Goal: Task Accomplishment & Management: Complete application form

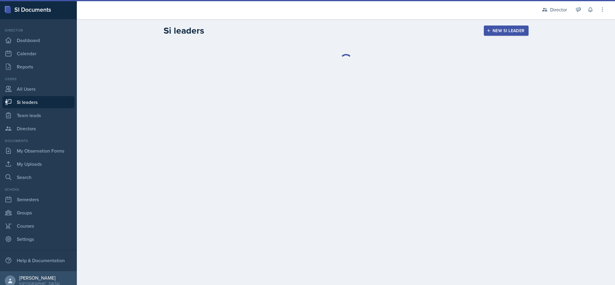
select select "2bed604d-1099-4043-b1bc-2365e8740244"
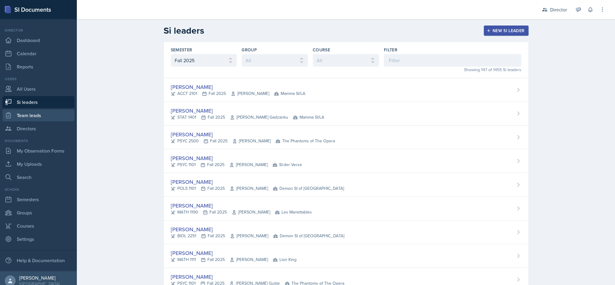
click at [27, 110] on link "Team leads" at bounding box center [38, 115] width 72 height 12
select select "2bed604d-1099-4043-b1bc-2365e8740244"
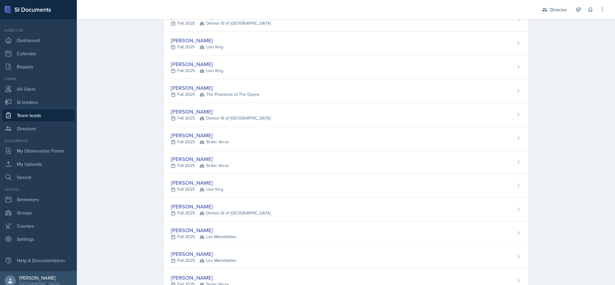
scroll to position [180, 0]
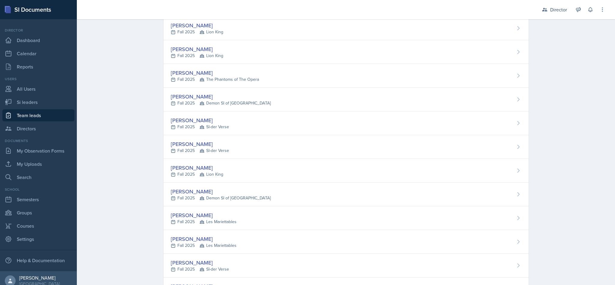
click at [221, 219] on div "[PERSON_NAME]" at bounding box center [204, 215] width 66 height 8
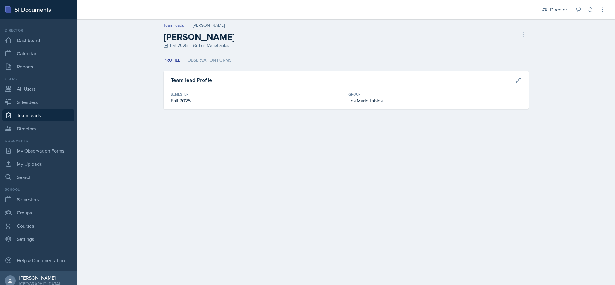
click at [211, 66] on li "Observation Forms" at bounding box center [210, 61] width 44 height 12
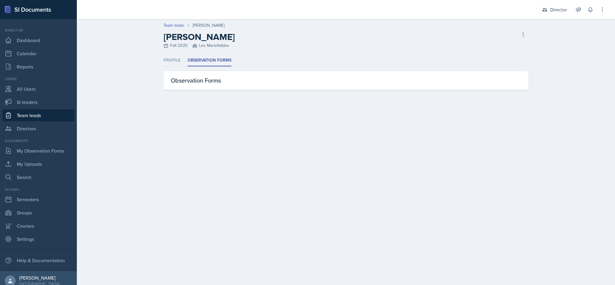
click at [41, 111] on link "Team leads" at bounding box center [38, 115] width 72 height 12
select select "2bed604d-1099-4043-b1bc-2365e8740244"
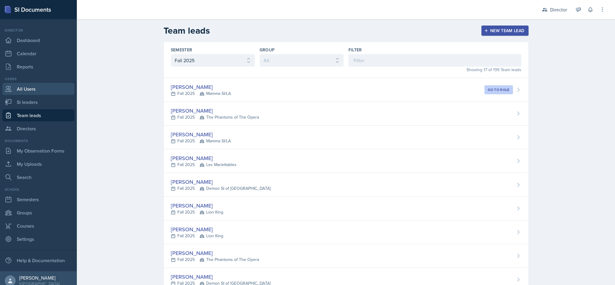
click at [41, 89] on link "All Users" at bounding box center [38, 89] width 72 height 12
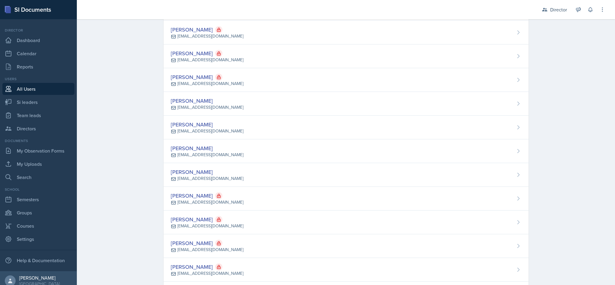
scroll to position [60, 0]
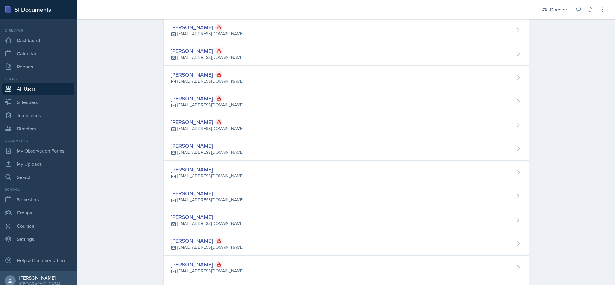
drag, startPoint x: 561, startPoint y: 142, endPoint x: 567, endPoint y: 201, distance: 59.1
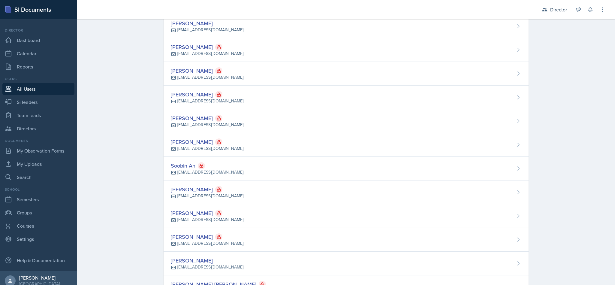
click at [27, 122] on div "Users All Users Si leaders Team leads Directors" at bounding box center [38, 105] width 72 height 58
click at [46, 135] on nav "Director Dashboard Calendar Reports Users All Users Si leaders Team leads Direc…" at bounding box center [38, 145] width 77 height 252
click at [46, 130] on link "Directors" at bounding box center [38, 129] width 72 height 12
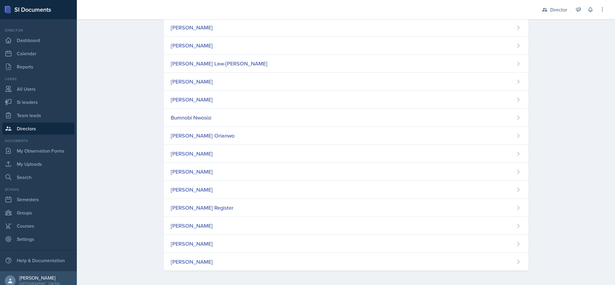
scroll to position [189, 0]
drag, startPoint x: 141, startPoint y: 88, endPoint x: 143, endPoint y: 151, distance: 63.1
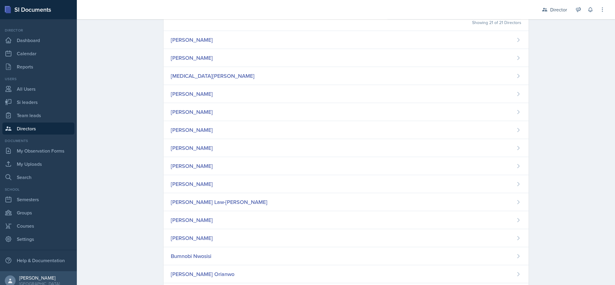
scroll to position [0, 0]
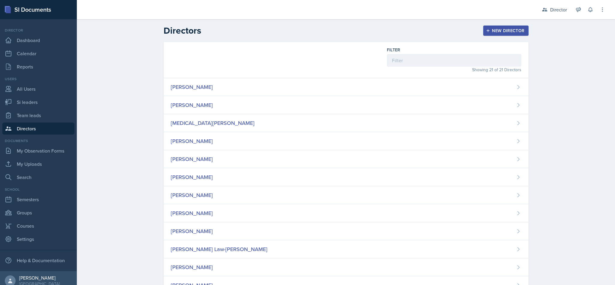
drag, startPoint x: 143, startPoint y: 151, endPoint x: 160, endPoint y: 69, distance: 83.8
click at [245, 90] on div "[PERSON_NAME]" at bounding box center [346, 87] width 365 height 18
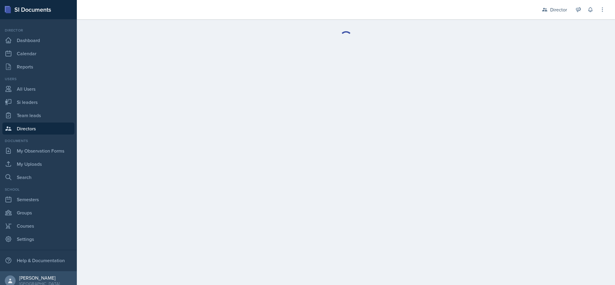
click at [245, 90] on main "Delete Director Are you sure you want to delete the director role for ? This di…" at bounding box center [346, 152] width 538 height 266
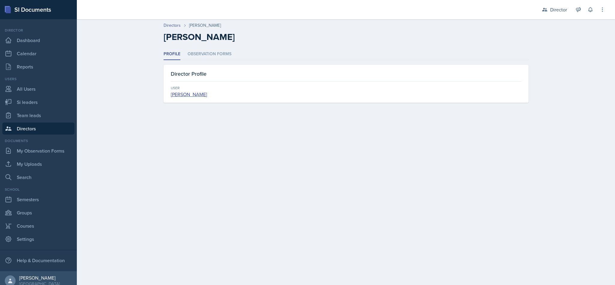
click at [225, 61] on div "Profile Observation Forms Profile Observation Forms Director Profile User [PERS…" at bounding box center [346, 75] width 365 height 54
click at [216, 52] on li "Observation Forms" at bounding box center [210, 54] width 44 height 12
click at [173, 54] on li "Profile" at bounding box center [172, 54] width 17 height 12
click at [17, 123] on link "Directors" at bounding box center [38, 129] width 72 height 12
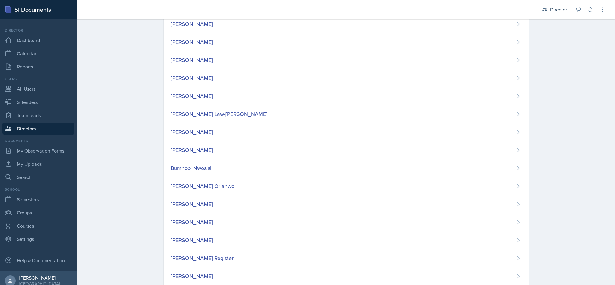
scroll to position [189, 0]
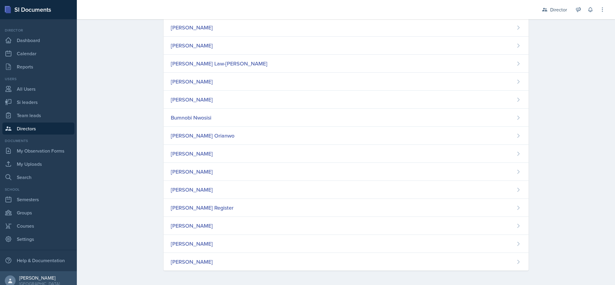
click at [202, 259] on div "[PERSON_NAME]" at bounding box center [192, 262] width 42 height 8
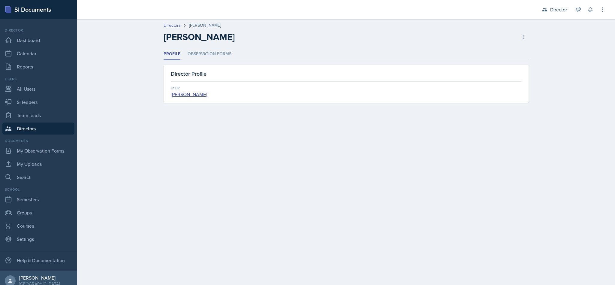
click at [189, 56] on li "Observation Forms" at bounding box center [210, 54] width 44 height 12
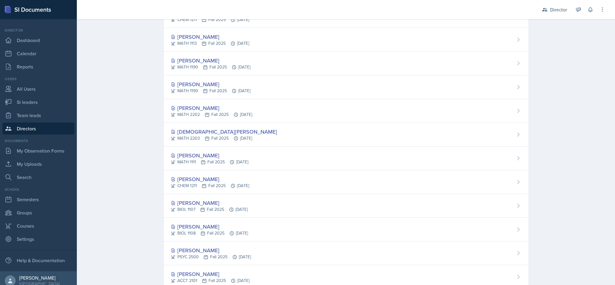
scroll to position [50, 0]
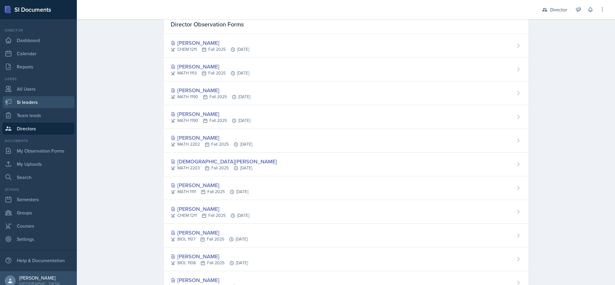
drag, startPoint x: 28, startPoint y: 103, endPoint x: 429, endPoint y: 10, distance: 411.5
click at [28, 103] on link "Si leaders" at bounding box center [38, 102] width 72 height 12
select select "2bed604d-1099-4043-b1bc-2365e8740244"
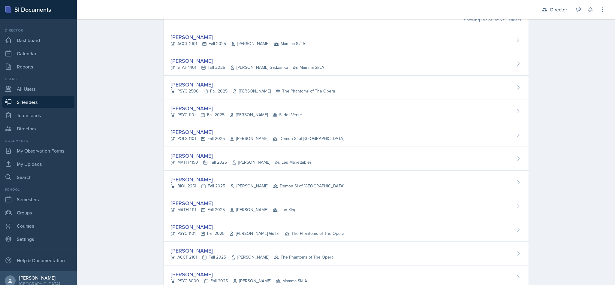
click at [556, 14] on div "Director" at bounding box center [554, 9] width 32 height 11
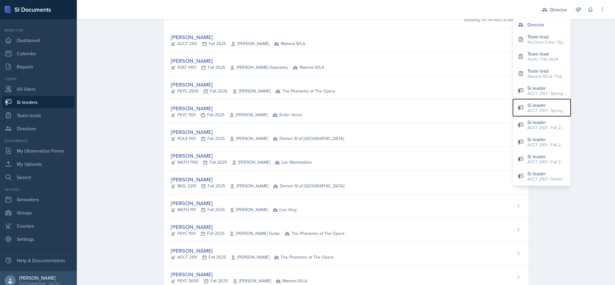
click at [536, 101] on button "Si leader ACCT 2101 / Spring 2025" at bounding box center [542, 107] width 58 height 17
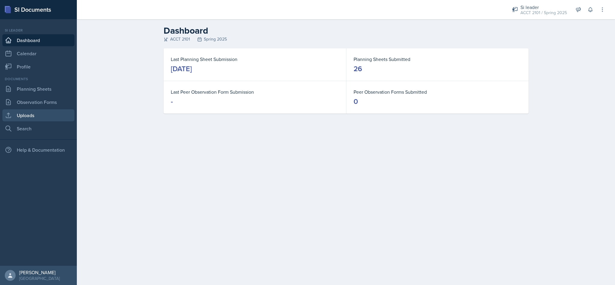
click at [37, 113] on link "Uploads" at bounding box center [38, 115] width 72 height 12
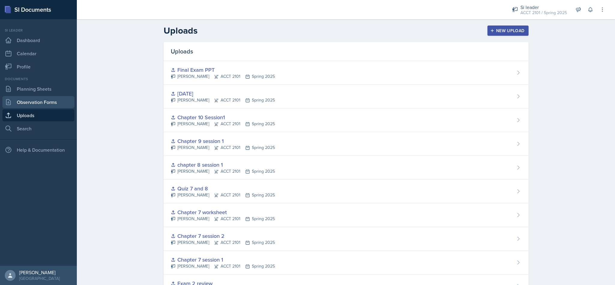
click at [33, 101] on link "Observation Forms" at bounding box center [38, 102] width 72 height 12
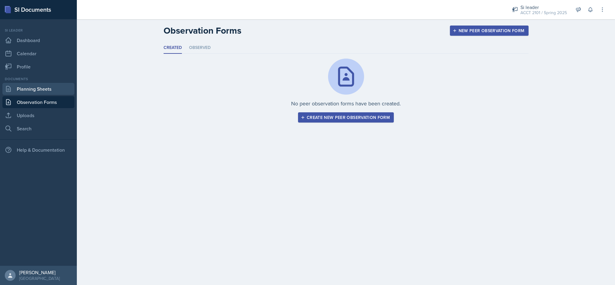
click at [38, 85] on link "Planning Sheets" at bounding box center [38, 89] width 72 height 12
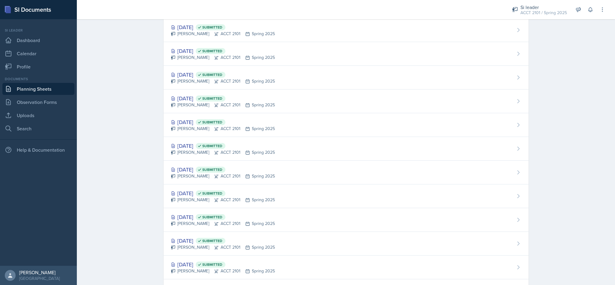
scroll to position [135, 0]
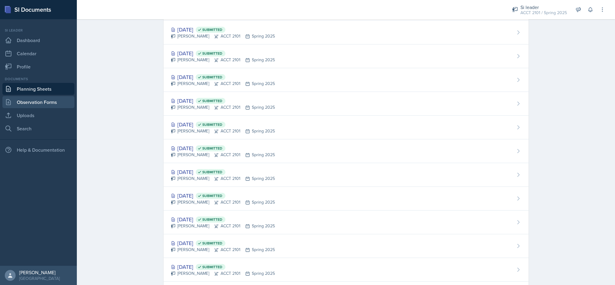
drag, startPoint x: 48, startPoint y: 105, endPoint x: 48, endPoint y: 108, distance: 3.0
click at [48, 106] on link "Observation Forms" at bounding box center [38, 102] width 72 height 12
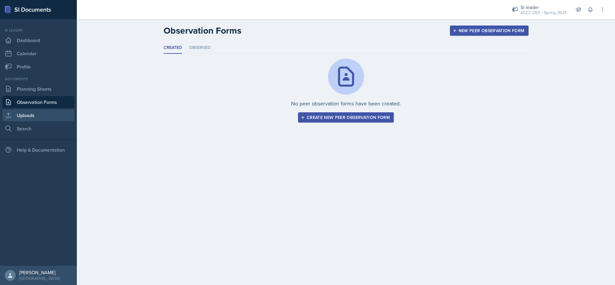
click at [46, 114] on link "Uploads" at bounding box center [38, 115] width 72 height 12
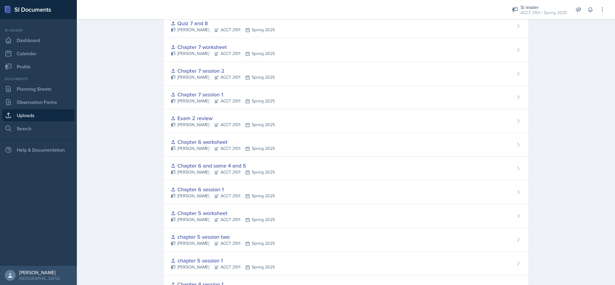
scroll to position [210, 0]
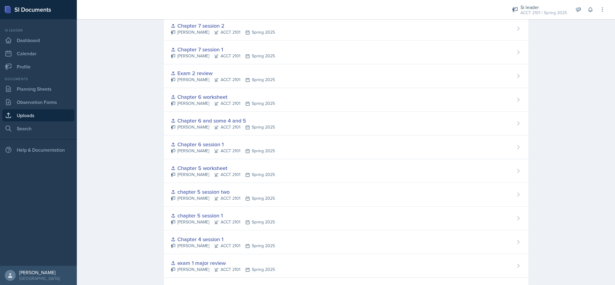
click at [204, 242] on div "Chapter 4 session 1" at bounding box center [223, 239] width 104 height 8
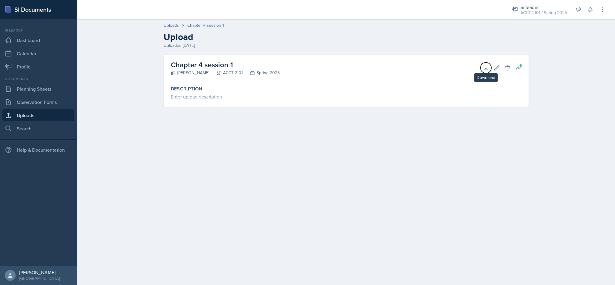
click at [481, 66] on button "Download" at bounding box center [486, 67] width 11 height 11
click at [517, 69] on icon at bounding box center [519, 68] width 6 height 6
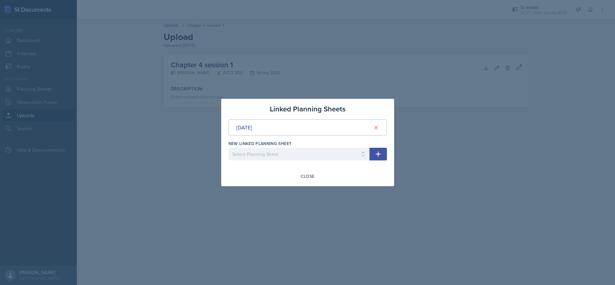
click at [252, 123] on div "[DATE]" at bounding box center [244, 127] width 16 height 8
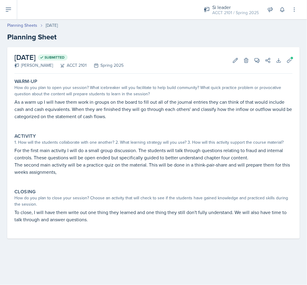
click at [226, 12] on div "ACCT 2101 / Spring 2025" at bounding box center [235, 13] width 47 height 6
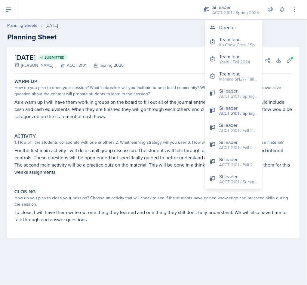
click at [150, 50] on div "[DATE] Submitted [PERSON_NAME] ACCT 2101 Spring 2025 Edit Delete View Comments …" at bounding box center [153, 60] width 278 height 26
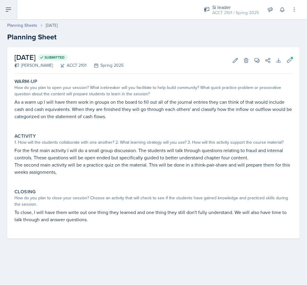
click at [7, 8] on icon at bounding box center [8, 10] width 5 height 4
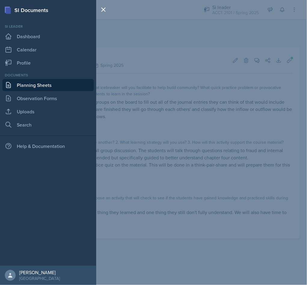
click at [194, 197] on div "SI Documents Si leader Dashboard Calendar Profile Documents Planning Sheets Obs…" at bounding box center [153, 142] width 307 height 285
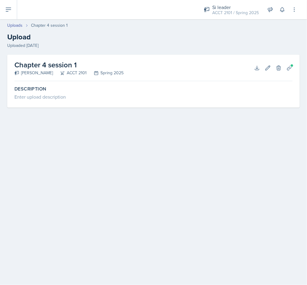
click at [17, 26] on link "Uploads" at bounding box center [14, 25] width 15 height 6
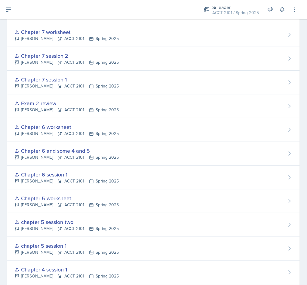
scroll to position [195, 0]
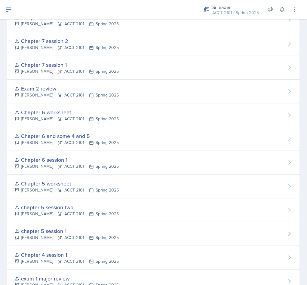
click at [73, 235] on div "chapter 5 session 1" at bounding box center [66, 231] width 104 height 8
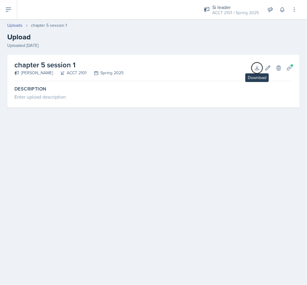
click at [254, 66] on icon at bounding box center [257, 68] width 6 height 6
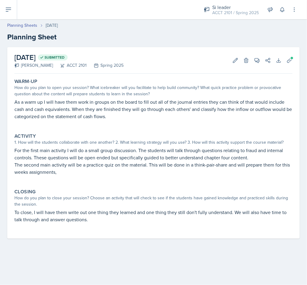
click at [224, 10] on div "ACCT 2101 / Spring 2025" at bounding box center [235, 13] width 47 height 6
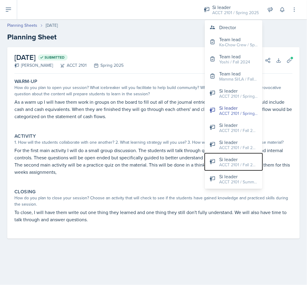
click at [235, 159] on div "Si leader" at bounding box center [238, 159] width 38 height 7
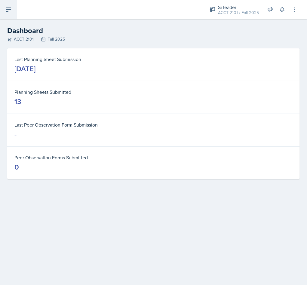
click at [8, 14] on button at bounding box center [8, 9] width 17 height 19
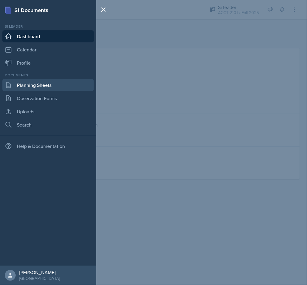
click at [62, 82] on link "Planning Sheets" at bounding box center [47, 85] width 91 height 12
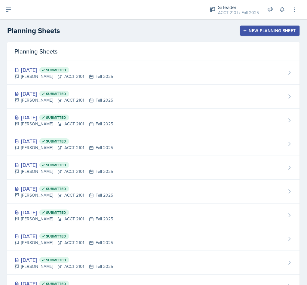
click at [264, 32] on div "New Planning Sheet" at bounding box center [270, 30] width 52 height 5
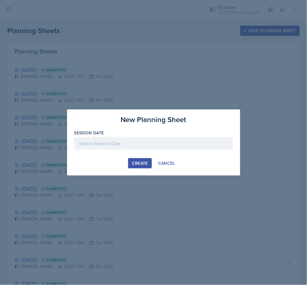
click at [121, 141] on div at bounding box center [153, 143] width 159 height 13
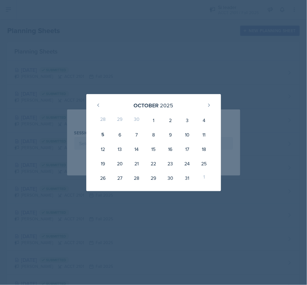
click at [121, 133] on div "6" at bounding box center [119, 134] width 17 height 14
type input "October 6th, 2025"
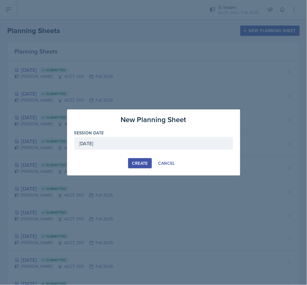
click at [132, 165] on div "Create" at bounding box center [140, 163] width 16 height 5
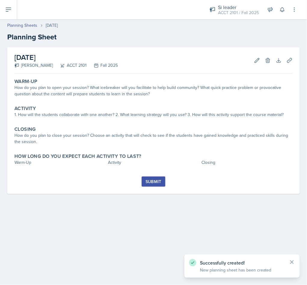
click at [107, 93] on div "How do you plan to open your session? What icebreaker will you facilitate to he…" at bounding box center [153, 90] width 278 height 13
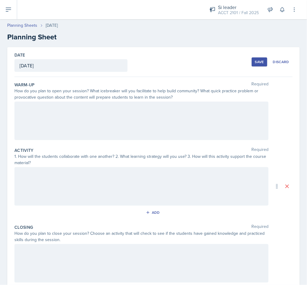
click at [89, 139] on div at bounding box center [141, 121] width 254 height 38
click at [99, 123] on div at bounding box center [141, 121] width 254 height 38
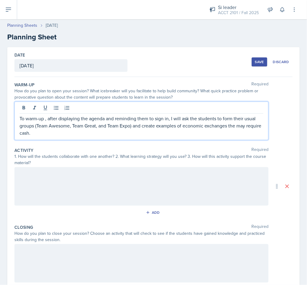
click at [157, 123] on p "To warm-up , after displaying the agenda and reminding them to sign in, I will …" at bounding box center [142, 126] width 244 height 22
click at [141, 128] on p "To warm-up , after displaying the agenda and reminding them to sign in, I will …" at bounding box center [142, 126] width 244 height 22
click at [140, 134] on p "To warm-up , after displaying the agenda and reminding them to sign in, I will …" at bounding box center [142, 126] width 244 height 22
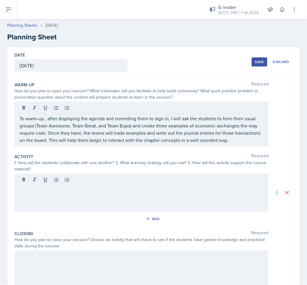
click at [180, 196] on div at bounding box center [141, 192] width 254 height 38
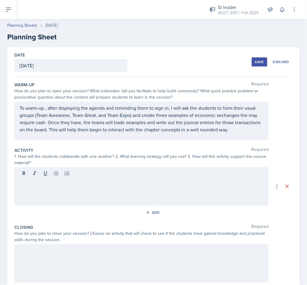
click at [131, 189] on div at bounding box center [141, 186] width 254 height 38
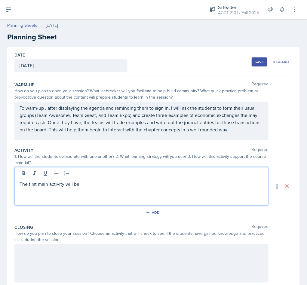
click at [103, 184] on p "The first main activity will be" at bounding box center [142, 183] width 244 height 7
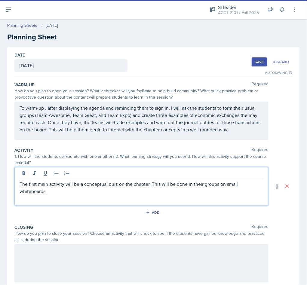
click at [21, 108] on div "To warm-up , after displaying the agenda and reminding them to sign in, I will …" at bounding box center [141, 121] width 254 height 38
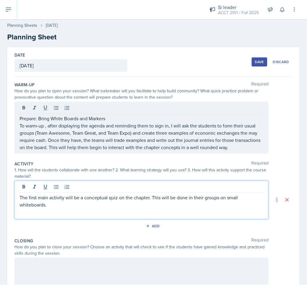
click at [65, 191] on div "The first main activity will be a conceptual quiz on the chapter. This will be …" at bounding box center [141, 199] width 254 height 38
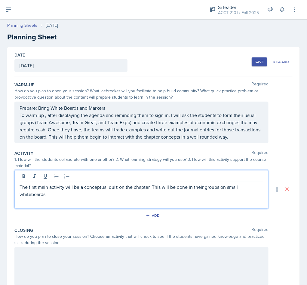
click at [64, 197] on p "The first main activity will be a conceptual quiz on the chapter. This will be …" at bounding box center [142, 190] width 244 height 14
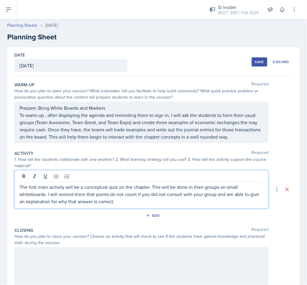
click at [143, 208] on div "The first main activity will be a conceptual quiz on the chapter. This will be …" at bounding box center [141, 189] width 254 height 38
click at [135, 204] on p "The first main activity will be a conceptual quiz on the chapter. This will be …" at bounding box center [142, 194] width 244 height 22
click at [146, 215] on icon "button" at bounding box center [148, 215] width 4 height 4
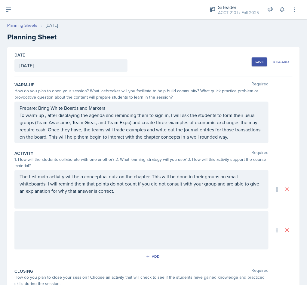
click at [66, 225] on div at bounding box center [141, 230] width 254 height 38
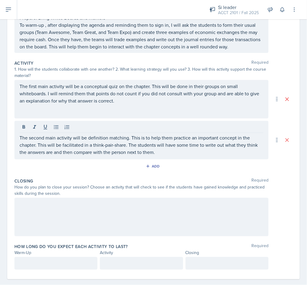
click at [128, 231] on div at bounding box center [141, 217] width 254 height 38
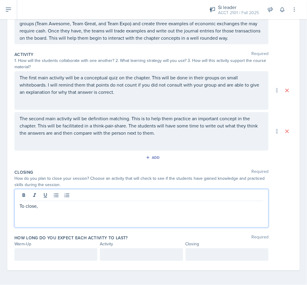
click at [128, 213] on div "To close," at bounding box center [141, 208] width 254 height 38
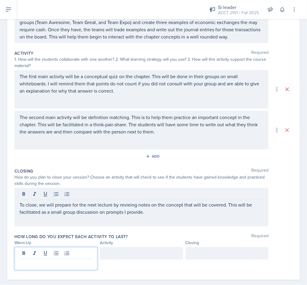
click at [75, 251] on div at bounding box center [55, 258] width 83 height 23
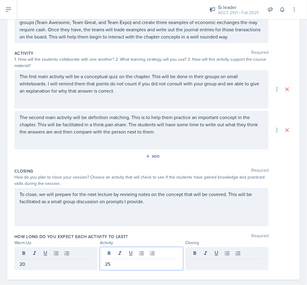
click at [110, 262] on p "25" at bounding box center [141, 263] width 73 height 7
click at [108, 265] on p "1:20 2: 10" at bounding box center [141, 263] width 73 height 7
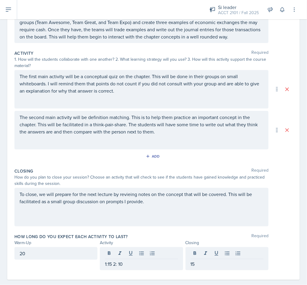
click at [214, 241] on div "Closing" at bounding box center [226, 242] width 83 height 6
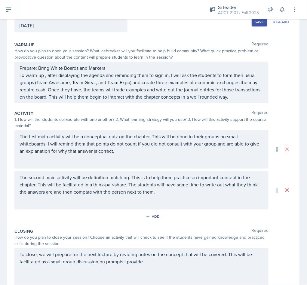
scroll to position [0, 0]
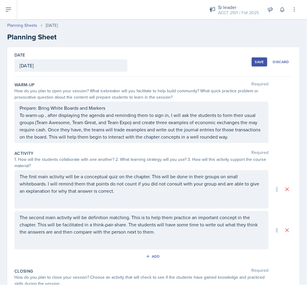
click at [251, 62] on button "Save" at bounding box center [259, 61] width 16 height 9
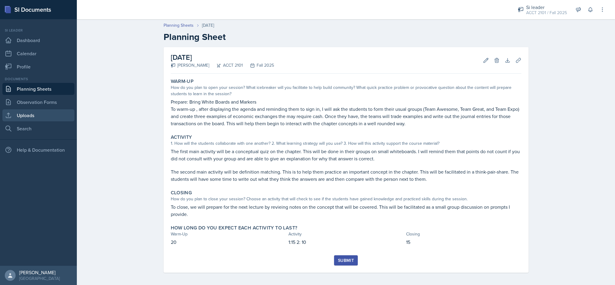
click at [49, 119] on link "Uploads" at bounding box center [38, 115] width 72 height 12
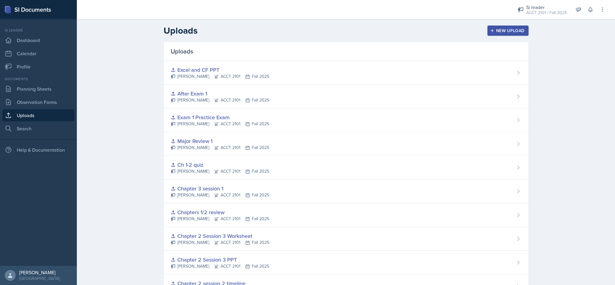
click at [306, 29] on div "New Upload" at bounding box center [508, 30] width 33 height 5
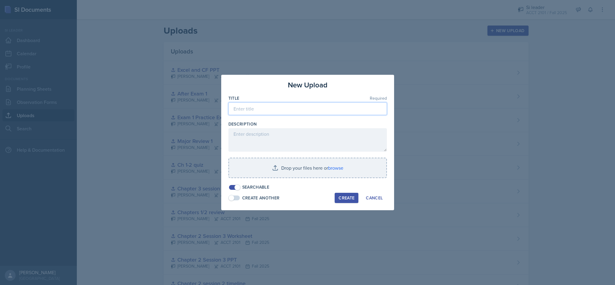
click at [306, 110] on input at bounding box center [308, 108] width 159 height 13
type input "Chapter 4"
click at [306, 166] on input "file" at bounding box center [307, 167] width 157 height 19
click at [306, 168] on input "file" at bounding box center [307, 167] width 157 height 19
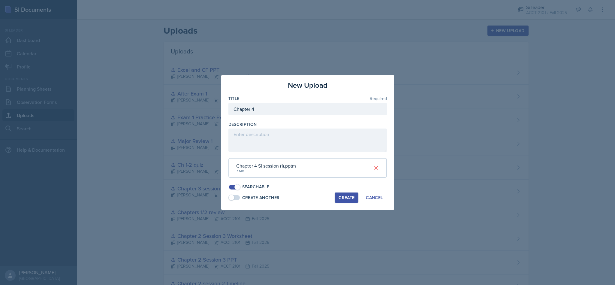
click at [306, 195] on div "Create" at bounding box center [347, 197] width 16 height 5
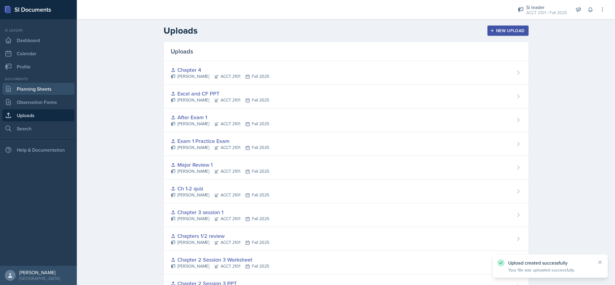
click at [43, 89] on link "Planning Sheets" at bounding box center [38, 89] width 72 height 12
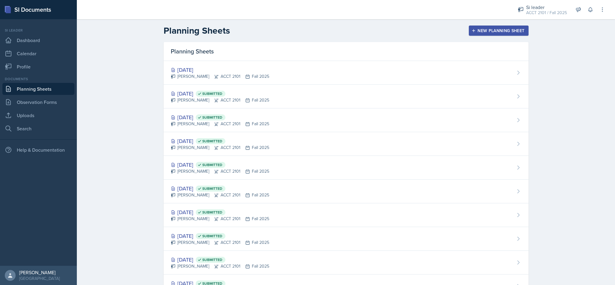
click at [306, 26] on button "New Planning Sheet" at bounding box center [498, 31] width 59 height 10
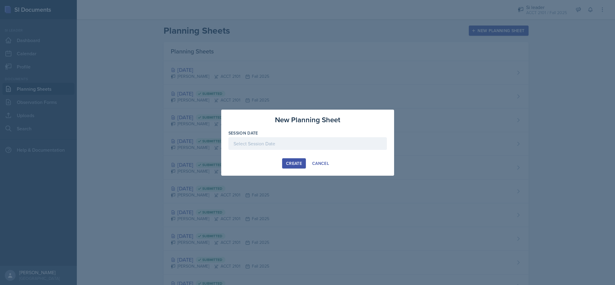
click at [284, 145] on div at bounding box center [308, 143] width 159 height 13
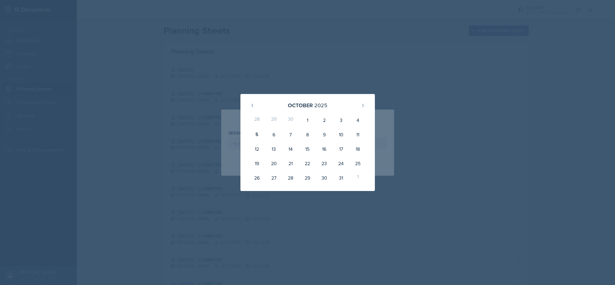
click at [304, 135] on div "8" at bounding box center [307, 134] width 17 height 14
type input "October 8th, 2025"
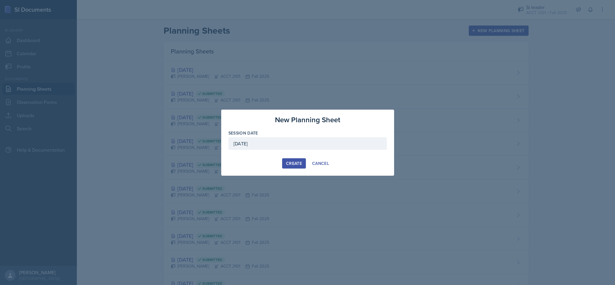
click at [292, 159] on button "Create" at bounding box center [294, 163] width 24 height 10
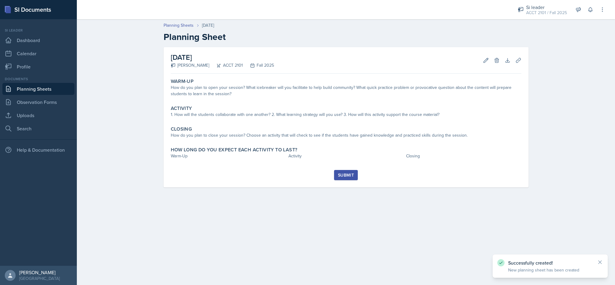
click at [283, 113] on div "1. How will the students collaborate with one another? 2. What learning strateg…" at bounding box center [346, 114] width 351 height 6
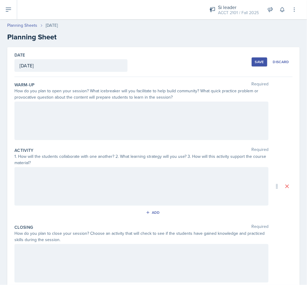
click at [54, 128] on div at bounding box center [141, 121] width 254 height 38
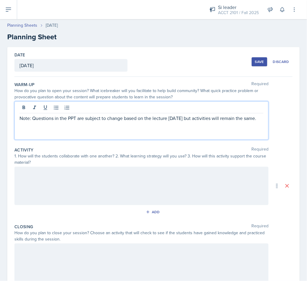
click at [150, 122] on p "Note: Questions in the PPT are subject to change based on the lecture on Monday…" at bounding box center [142, 118] width 244 height 7
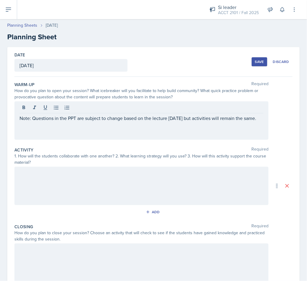
click at [44, 130] on div "Note: Questions in the PPT are subject to change based on the lecture on Monday…" at bounding box center [141, 121] width 254 height 38
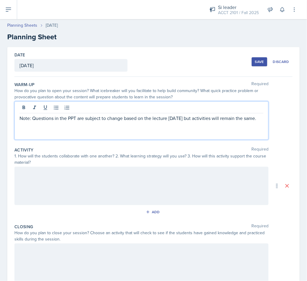
click at [46, 122] on p "Note: Questions in the PPT are subject to change based on the lecture on Monday…" at bounding box center [142, 118] width 244 height 7
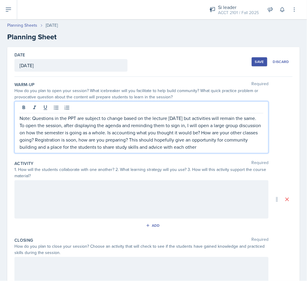
click at [59, 194] on div at bounding box center [141, 199] width 254 height 38
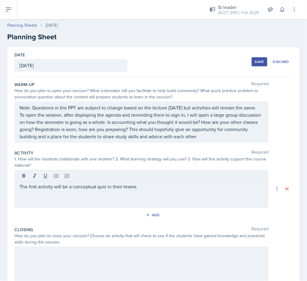
click at [191, 205] on div "The first activity will be a conceptual quiz in their teams." at bounding box center [141, 189] width 254 height 38
click at [190, 199] on div "The first activity will be a conceptual quiz in their teams." at bounding box center [141, 189] width 254 height 38
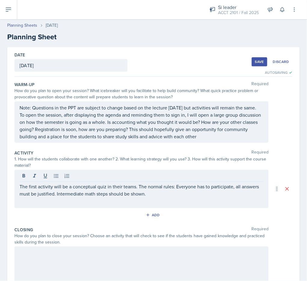
click at [185, 198] on p "The first activity will be a conceptual quiz in their teams. The normal rules: …" at bounding box center [142, 190] width 244 height 14
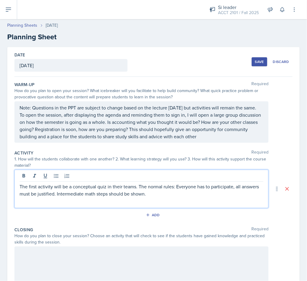
click at [106, 195] on p "The first activity will be a conceptual quiz in their teams. The normal rules: …" at bounding box center [142, 190] width 244 height 14
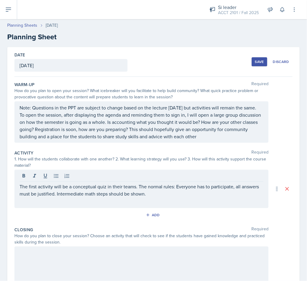
click at [181, 207] on div "The first activity will be a conceptual quiz in their teams. The normal rules: …" at bounding box center [141, 189] width 254 height 38
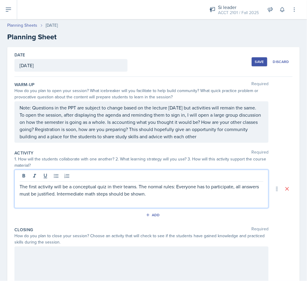
click at [181, 198] on p "The first activity will be a conceptual quiz in their teams. The normal rules: …" at bounding box center [142, 190] width 244 height 14
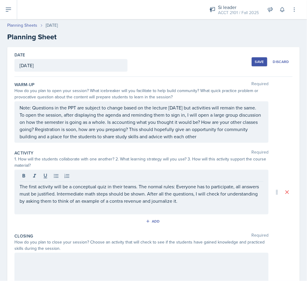
click at [74, 212] on p at bounding box center [142, 208] width 244 height 7
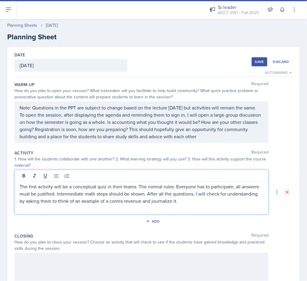
click at [112, 212] on p at bounding box center [142, 208] width 244 height 7
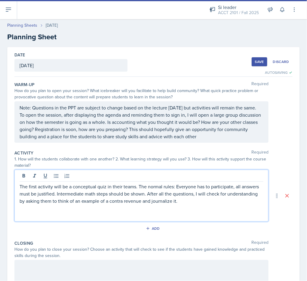
click at [143, 212] on p at bounding box center [142, 208] width 244 height 7
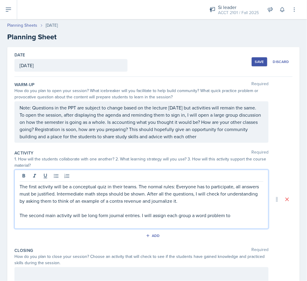
click at [85, 219] on p "The second main activity will be long form journal entries. I will assign each …" at bounding box center [142, 215] width 244 height 7
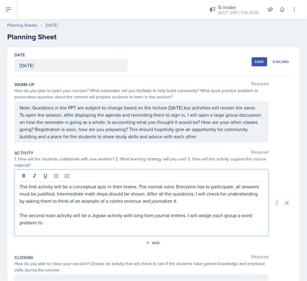
click at [102, 226] on p "The second main activity will be a Jigsaw activity with long form journal entri…" at bounding box center [142, 219] width 244 height 14
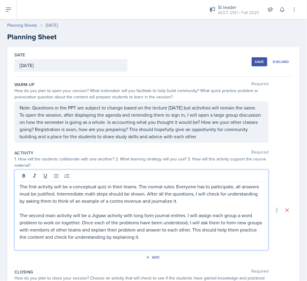
scroll to position [112, 0]
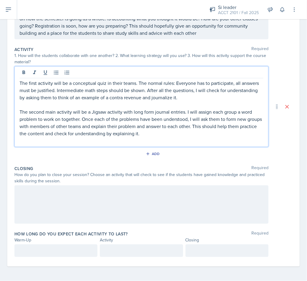
click at [88, 203] on div at bounding box center [141, 205] width 254 height 38
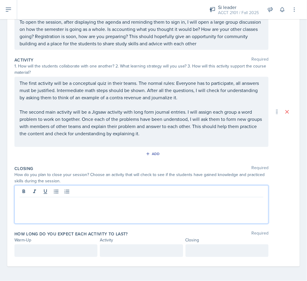
scroll to position [102, 0]
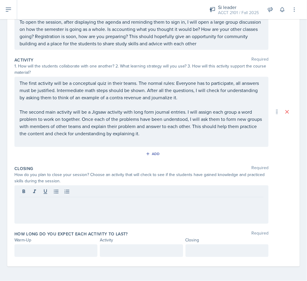
click at [132, 210] on div at bounding box center [141, 205] width 254 height 38
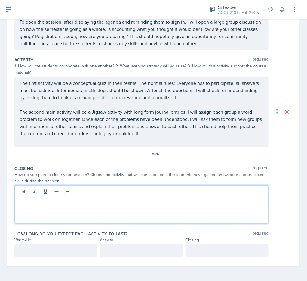
click at [134, 214] on div at bounding box center [141, 205] width 254 height 38
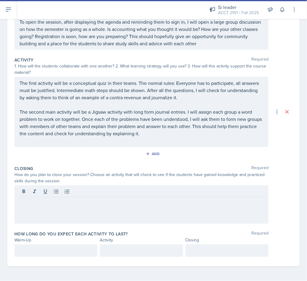
click at [187, 211] on div at bounding box center [141, 205] width 254 height 38
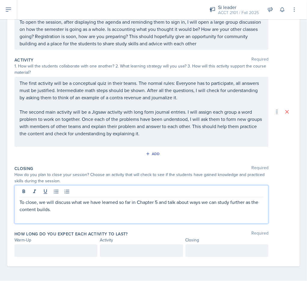
click at [92, 253] on div at bounding box center [55, 251] width 83 height 13
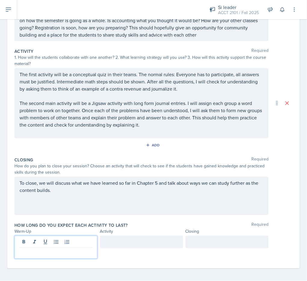
scroll to position [113, 0]
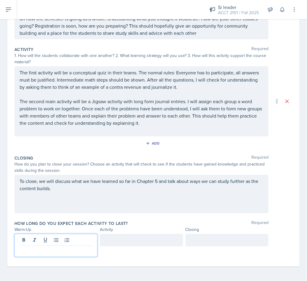
click at [82, 251] on p at bounding box center [56, 250] width 73 height 7
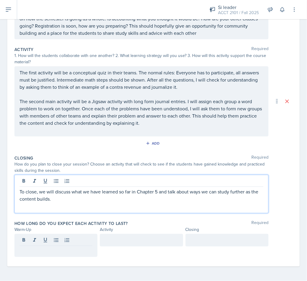
click at [66, 188] on p "To close, we will discuss what we have learned so far in Chapter 5 and talk abo…" at bounding box center [142, 195] width 244 height 14
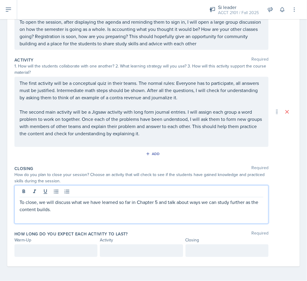
click at [83, 208] on p "To close, we will discuss what we have learned so far in Chapter 5 and talk abo…" at bounding box center [142, 206] width 244 height 14
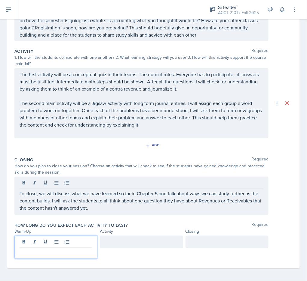
scroll to position [113, 0]
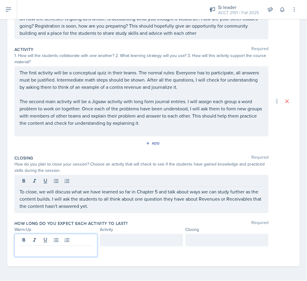
click at [61, 253] on p at bounding box center [56, 250] width 73 height 7
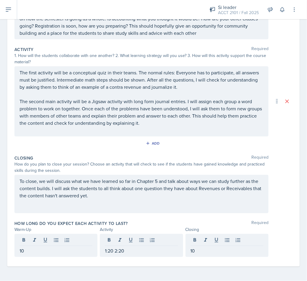
drag, startPoint x: 172, startPoint y: 147, endPoint x: 176, endPoint y: 147, distance: 3.6
click at [172, 147] on div "Add" at bounding box center [153, 144] width 278 height 11
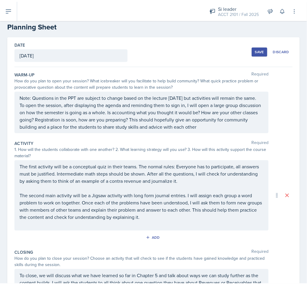
scroll to position [0, 0]
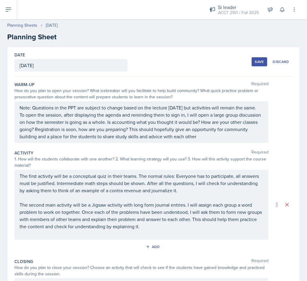
click at [253, 57] on button "Save" at bounding box center [259, 61] width 16 height 9
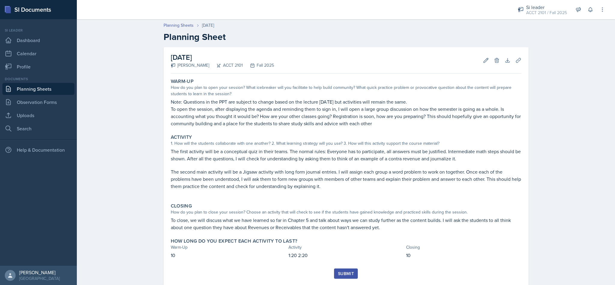
click at [217, 125] on p "To open the session, after displaying the agenda and reminding them to sign in,…" at bounding box center [346, 116] width 351 height 22
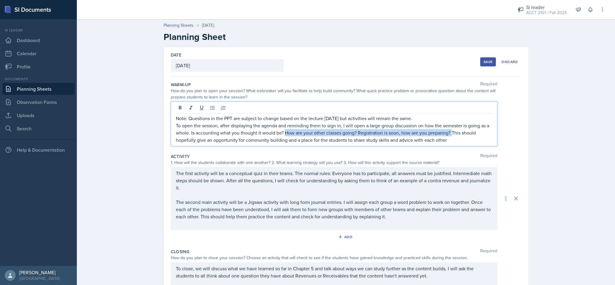
drag, startPoint x: 450, startPoint y: 130, endPoint x: 282, endPoint y: 135, distance: 168.6
click at [282, 135] on p "To open the session, after displaying the agenda and reminding them to sign in,…" at bounding box center [334, 133] width 317 height 22
drag, startPoint x: 282, startPoint y: 135, endPoint x: 446, endPoint y: 131, distance: 164.3
click at [306, 131] on p "To open the session, after displaying the agenda and reminding them to sign in,…" at bounding box center [334, 133] width 317 height 22
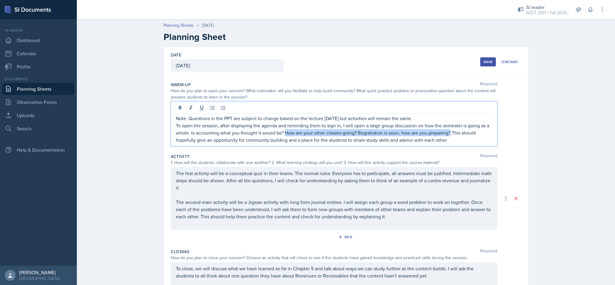
click at [306, 131] on p "To open the session, after displaying the agenda and reminding them to sign in,…" at bounding box center [334, 133] width 317 height 22
drag, startPoint x: 186, startPoint y: 134, endPoint x: 450, endPoint y: 134, distance: 264.3
click at [306, 134] on p "To open the session, after displaying the agenda and reminding them to sign in,…" at bounding box center [334, 133] width 317 height 22
copy p ". Is accounting what you thought it would be? How are your other classes going?…"
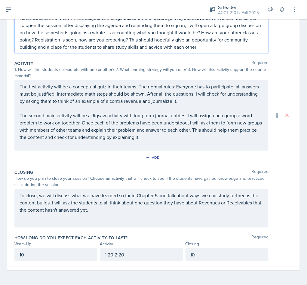
click at [175, 131] on p "The second main activity will be a Jigsaw activity with long form journal entri…" at bounding box center [142, 126] width 244 height 29
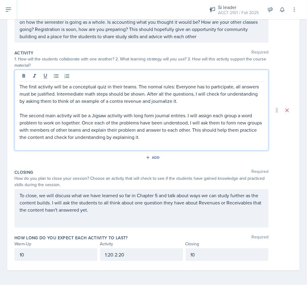
click at [177, 189] on div "To close, we will discuss what we have learned so far in Chapter 5 and talk abo…" at bounding box center [141, 208] width 254 height 38
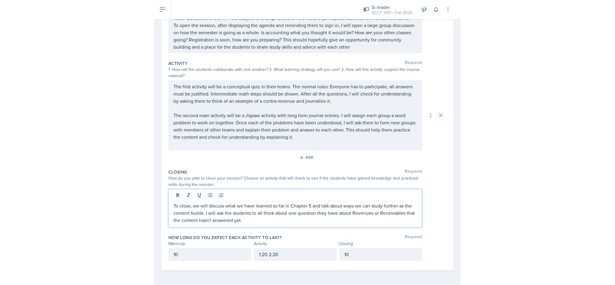
scroll to position [0, 0]
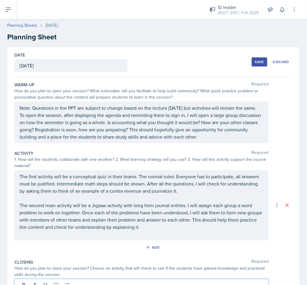
click at [255, 64] on div "Save" at bounding box center [259, 61] width 9 height 5
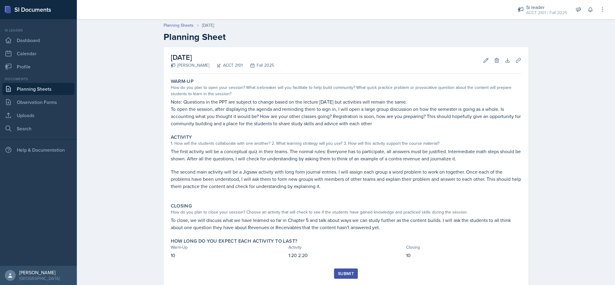
click at [53, 108] on div "Documents Planning Sheets Observation Forms Uploads Search" at bounding box center [38, 105] width 72 height 58
click at [47, 115] on link "Uploads" at bounding box center [38, 115] width 72 height 12
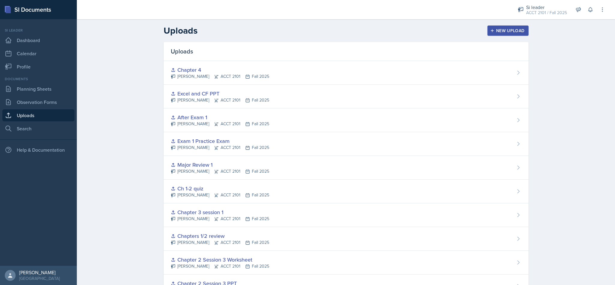
click at [306, 33] on div "New Upload" at bounding box center [508, 30] width 33 height 5
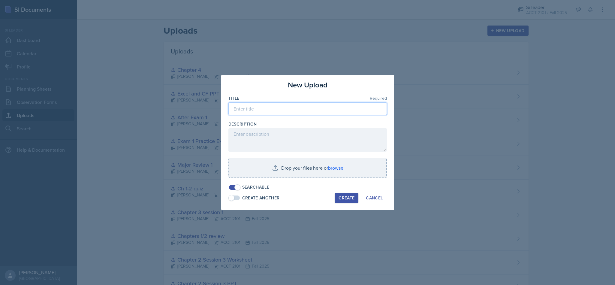
click at [263, 108] on input at bounding box center [308, 108] width 159 height 13
type input "Chapter 5 Session 1"
click at [306, 167] on input "file" at bounding box center [307, 167] width 157 height 19
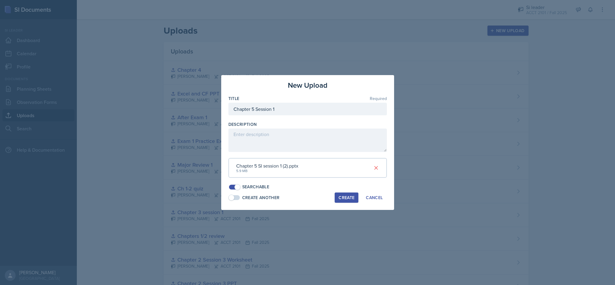
click at [306, 198] on div "Create" at bounding box center [347, 197] width 16 height 5
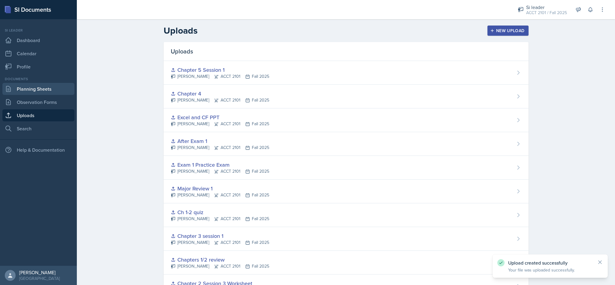
click at [55, 89] on link "Planning Sheets" at bounding box center [38, 89] width 72 height 12
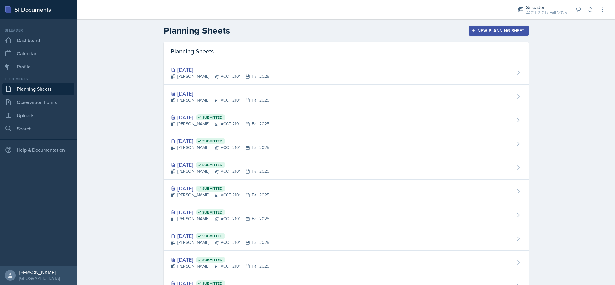
click at [275, 97] on div "Oct 6th, 2025 Becca Adams ACCT 2101 Fall 2025" at bounding box center [346, 97] width 365 height 24
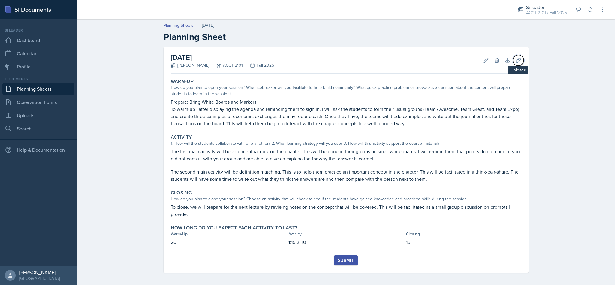
click at [306, 62] on icon at bounding box center [519, 60] width 6 height 6
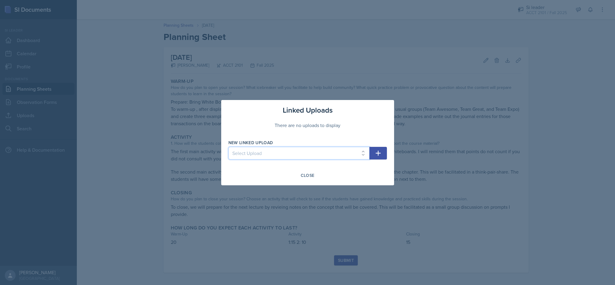
click at [306, 151] on select "Select Upload SI Session 1 PPT SI Session 2 PPT Chapter 2 session 1 Chapter 2 S…" at bounding box center [299, 153] width 141 height 13
select select "0aaec230-b26f-4ff1-8158-12d171691f53"
click at [229, 147] on select "Select Upload SI Session 1 PPT SI Session 2 PPT Chapter 2 session 1 Chapter 2 S…" at bounding box center [299, 153] width 141 height 13
click at [306, 155] on button "button" at bounding box center [378, 153] width 17 height 13
select select
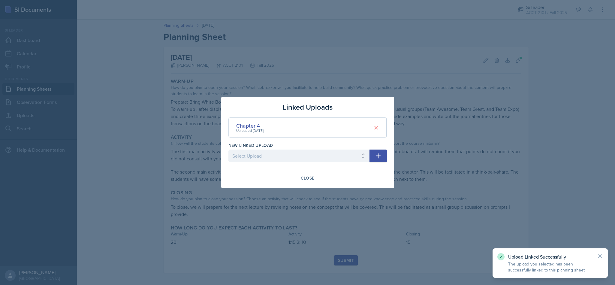
drag, startPoint x: 358, startPoint y: 231, endPoint x: 362, endPoint y: 228, distance: 4.9
click at [306, 229] on div at bounding box center [307, 142] width 615 height 285
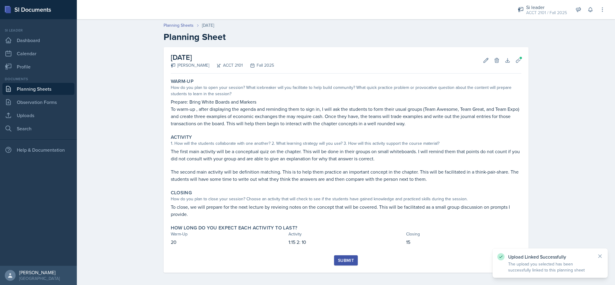
click at [306, 268] on div "Submit" at bounding box center [346, 263] width 351 height 17
click at [306, 263] on button "Submit" at bounding box center [346, 260] width 24 height 10
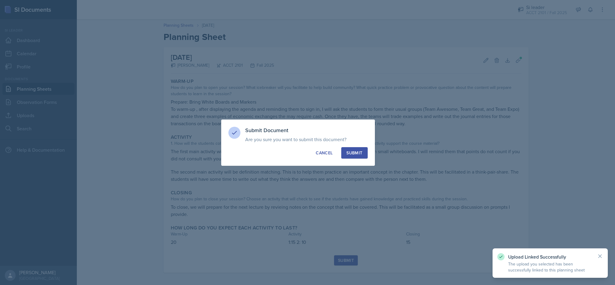
click at [306, 152] on div "Submit" at bounding box center [355, 153] width 16 height 6
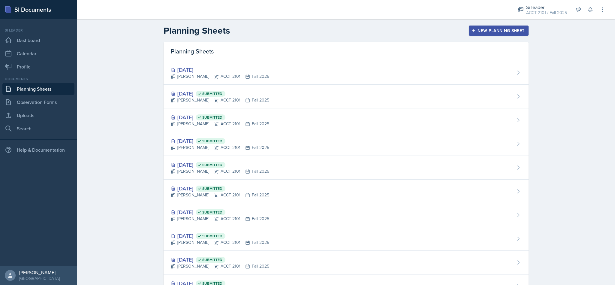
click at [228, 77] on div "Becca Adams ACCT 2101 Fall 2025" at bounding box center [220, 76] width 98 height 6
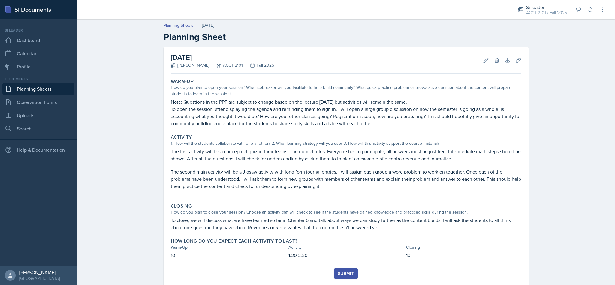
click at [306, 59] on div "October 8th, 2025 Becca Adams ACCT 2101 Fall 2025 Edit Delete Download Uploads …" at bounding box center [346, 166] width 365 height 239
click at [306, 60] on icon at bounding box center [518, 60] width 5 height 5
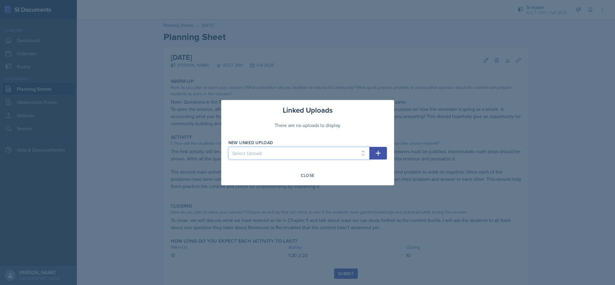
click at [306, 151] on select "Select Upload SI Session 1 PPT SI Session 2 PPT Chapter 2 session 1 Chapter 2 S…" at bounding box center [299, 153] width 141 height 13
select select "b69555a0-c778-4283-b4f0-f770fde97d62"
click at [229, 147] on select "Select Upload SI Session 1 PPT SI Session 2 PPT Chapter 2 session 1 Chapter 2 S…" at bounding box center [299, 153] width 141 height 13
click at [306, 156] on button "button" at bounding box center [378, 153] width 17 height 13
select select
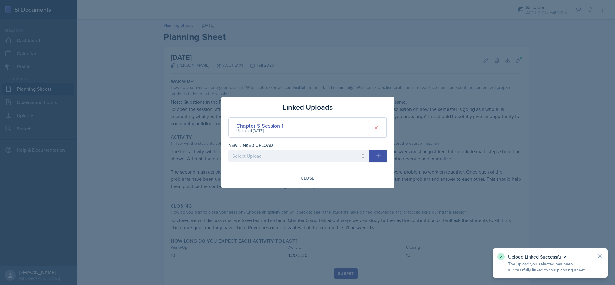
click at [306, 194] on div at bounding box center [307, 142] width 615 height 285
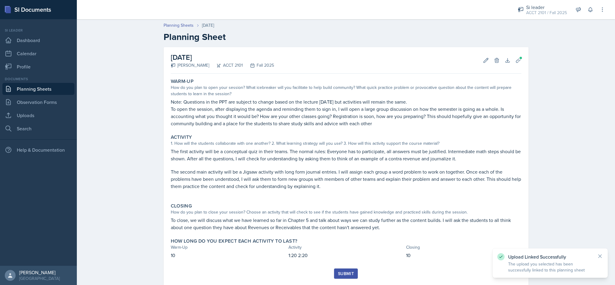
click at [306, 270] on button "Submit" at bounding box center [346, 273] width 24 height 10
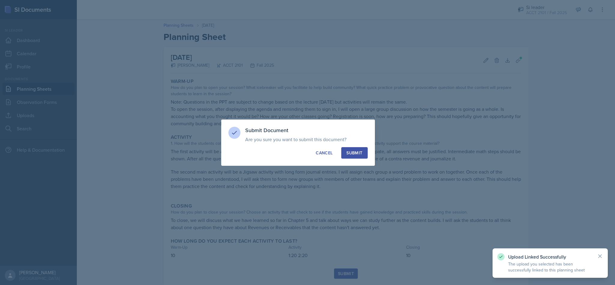
click at [306, 149] on button "Submit" at bounding box center [354, 152] width 26 height 11
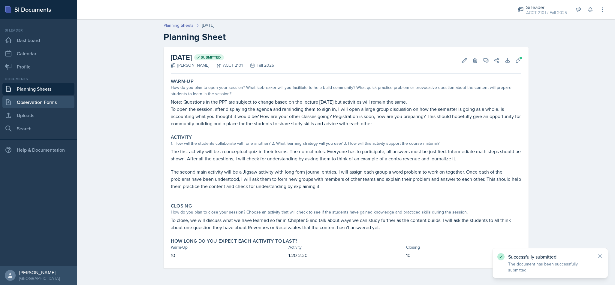
click at [36, 98] on link "Observation Forms" at bounding box center [38, 102] width 72 height 12
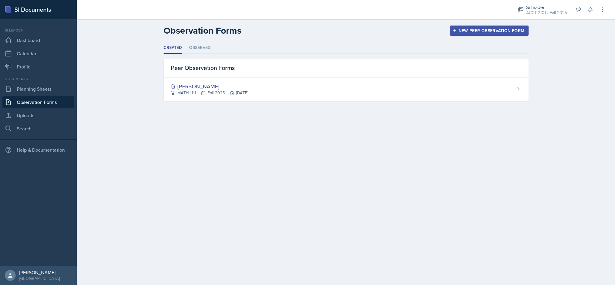
click at [196, 47] on li "Observed" at bounding box center [200, 48] width 22 height 12
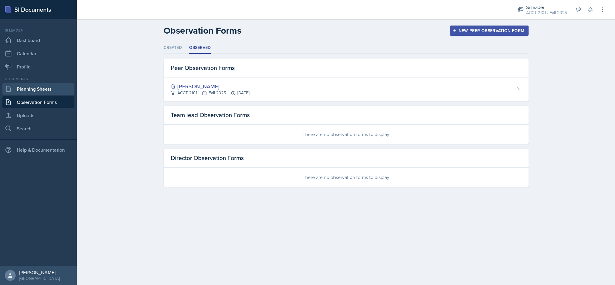
click at [21, 90] on link "Planning Sheets" at bounding box center [38, 89] width 72 height 12
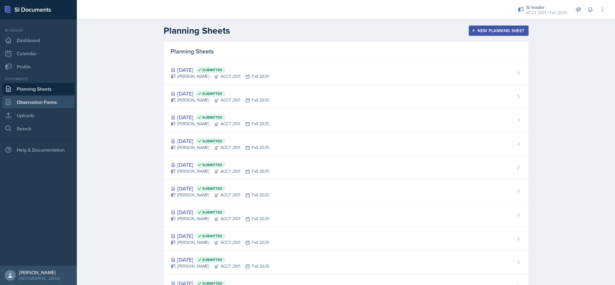
click at [55, 100] on link "Observation Forms" at bounding box center [38, 102] width 72 height 12
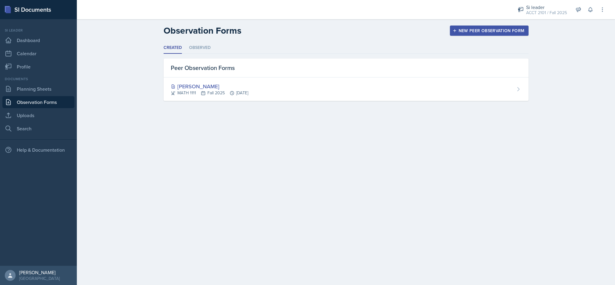
click at [306, 5] on div "Si leader" at bounding box center [546, 7] width 41 height 7
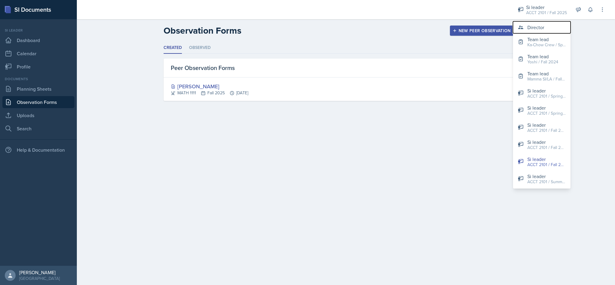
click at [306, 28] on div "Director" at bounding box center [536, 27] width 17 height 7
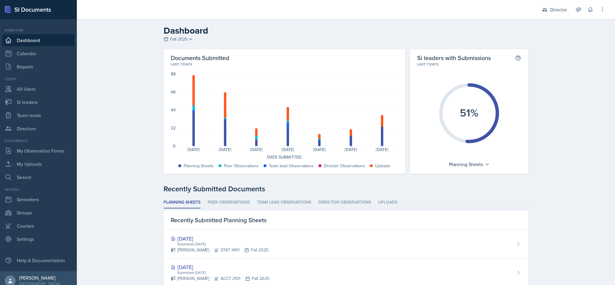
click at [306, 9] on div "Director" at bounding box center [554, 9] width 32 height 11
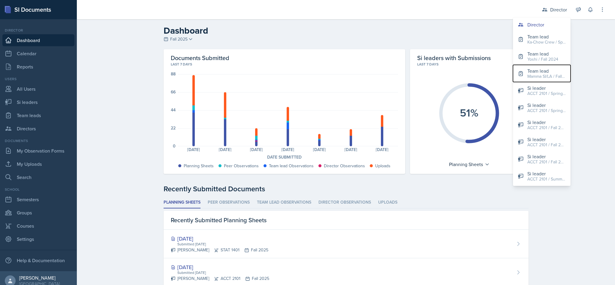
click at [306, 69] on div "Team lead" at bounding box center [547, 70] width 38 height 7
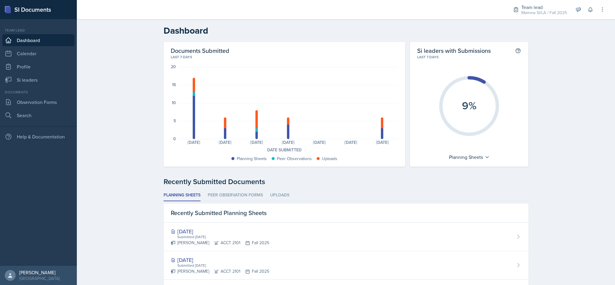
click at [306, 156] on div "Planning Sheets" at bounding box center [469, 157] width 47 height 10
click at [306, 177] on div "Recently Submitted Documents" at bounding box center [346, 181] width 365 height 11
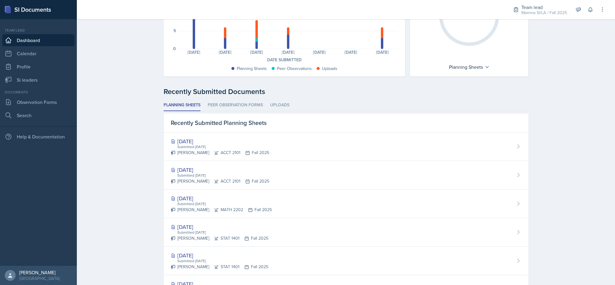
scroll to position [75, 0]
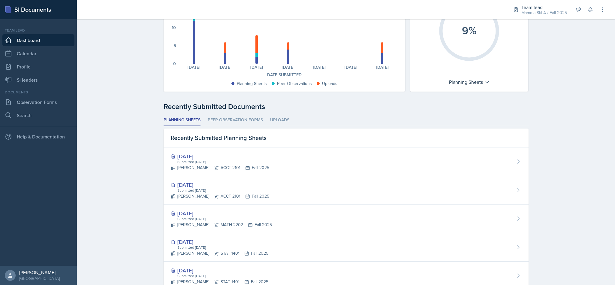
click at [238, 123] on li "Peer Observation Forms" at bounding box center [235, 120] width 55 height 12
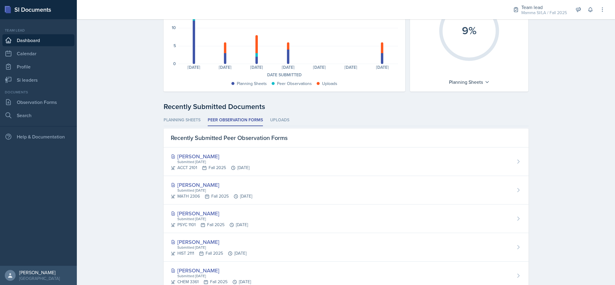
click at [276, 120] on li "Uploads" at bounding box center [279, 120] width 19 height 12
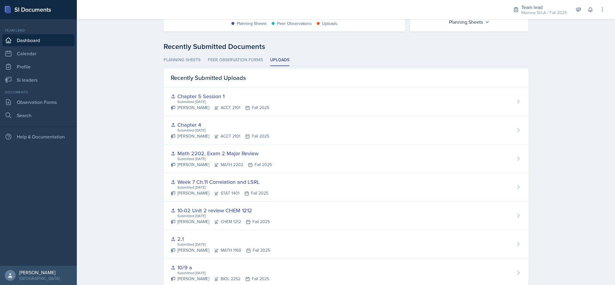
scroll to position [120, 0]
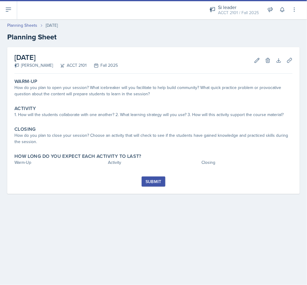
click at [19, 23] on link "Planning Sheets" at bounding box center [22, 25] width 30 height 6
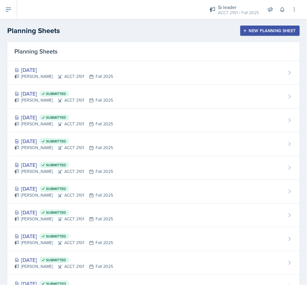
click at [87, 104] on div "Oct 1st, 2025 Submitted Becca Adams ACCT 2101 Fall 2025" at bounding box center [153, 97] width 292 height 24
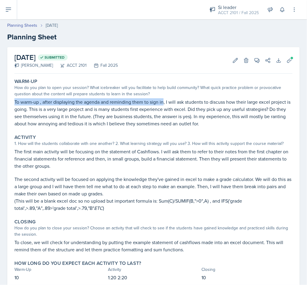
drag, startPoint x: 13, startPoint y: 98, endPoint x: 163, endPoint y: 104, distance: 150.9
click at [163, 104] on div "Warm-Up How do you plan to open your session? What icebreaker will you facilita…" at bounding box center [153, 102] width 283 height 53
copy p "To warm-up , after displaying the agenda and reminding them to sign in"
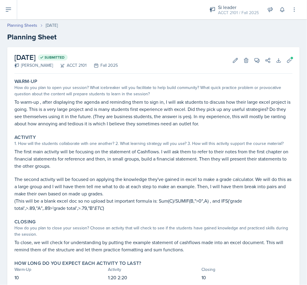
click at [97, 161] on p "The first main activity will be focusing on the statement of Cashflows. I will …" at bounding box center [153, 159] width 278 height 22
